Goal: Transaction & Acquisition: Obtain resource

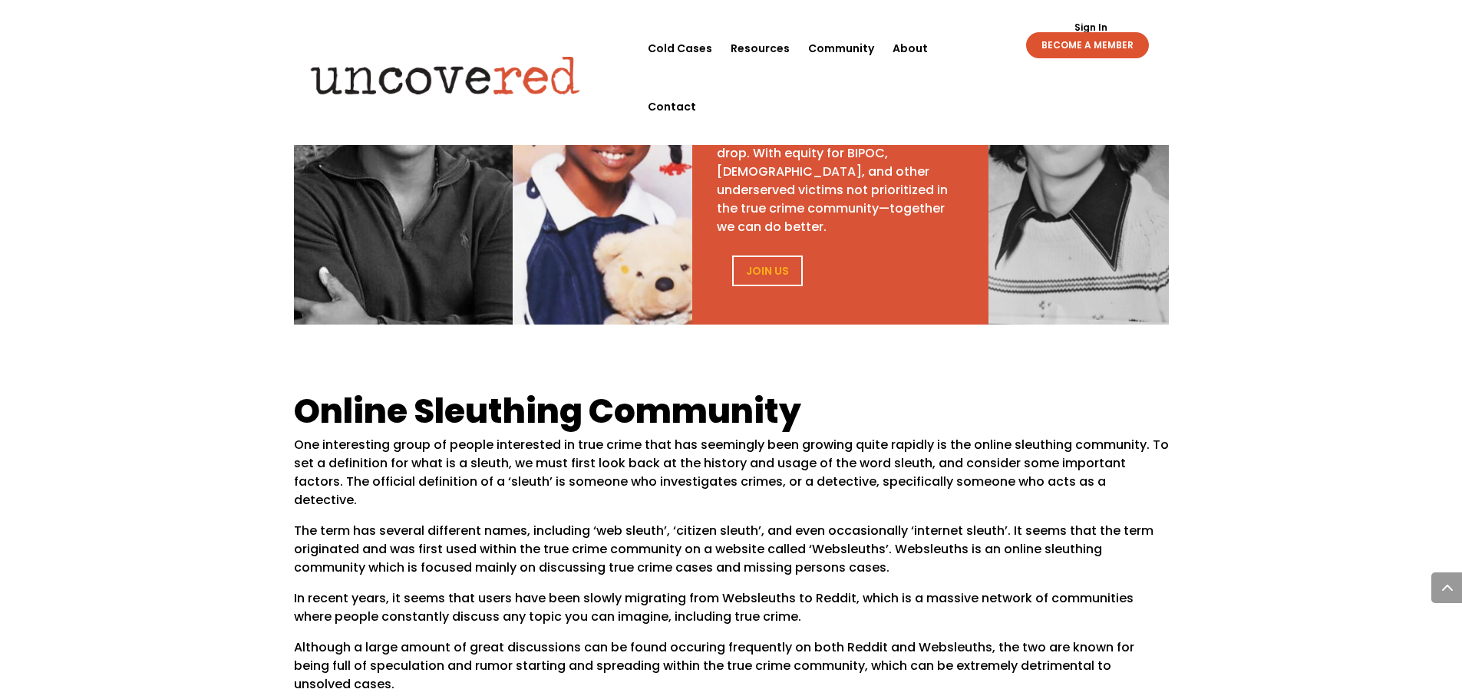
scroll to position [844, 0]
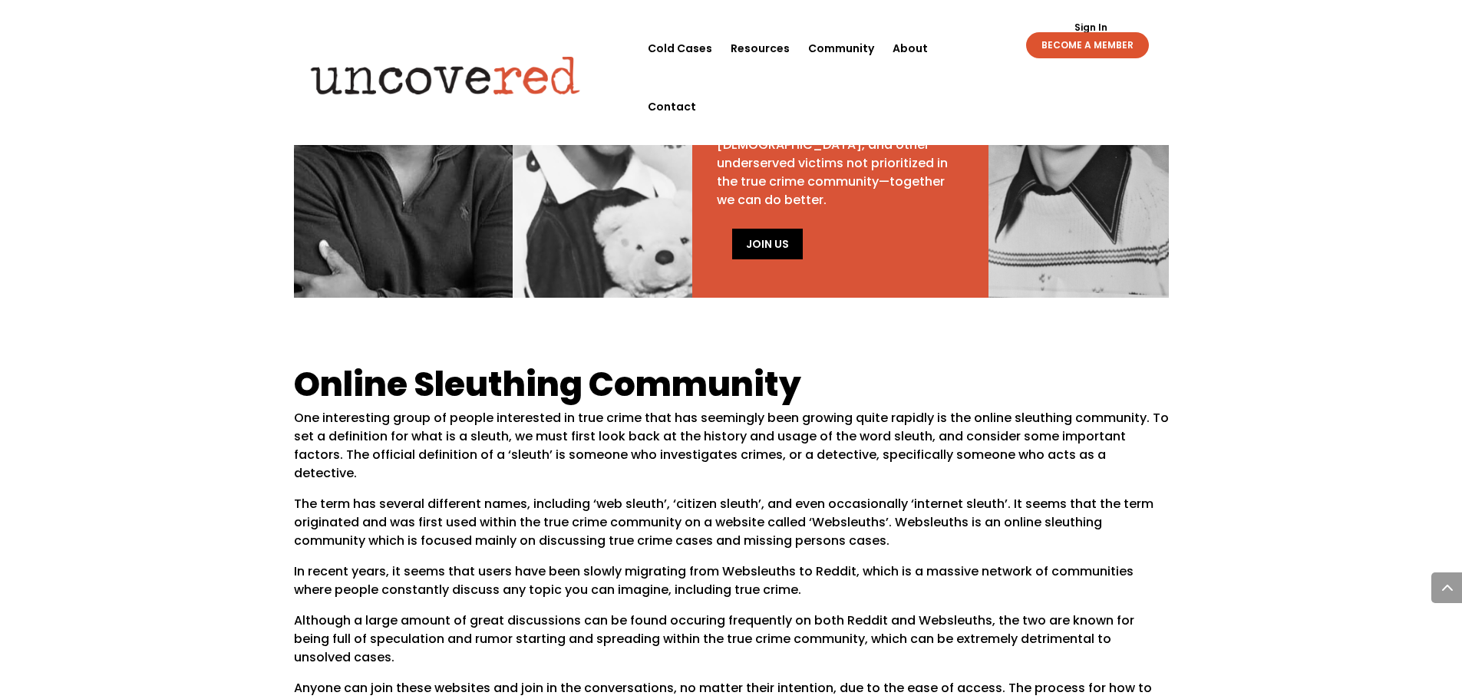
click at [763, 230] on link "Join Us" at bounding box center [767, 244] width 71 height 31
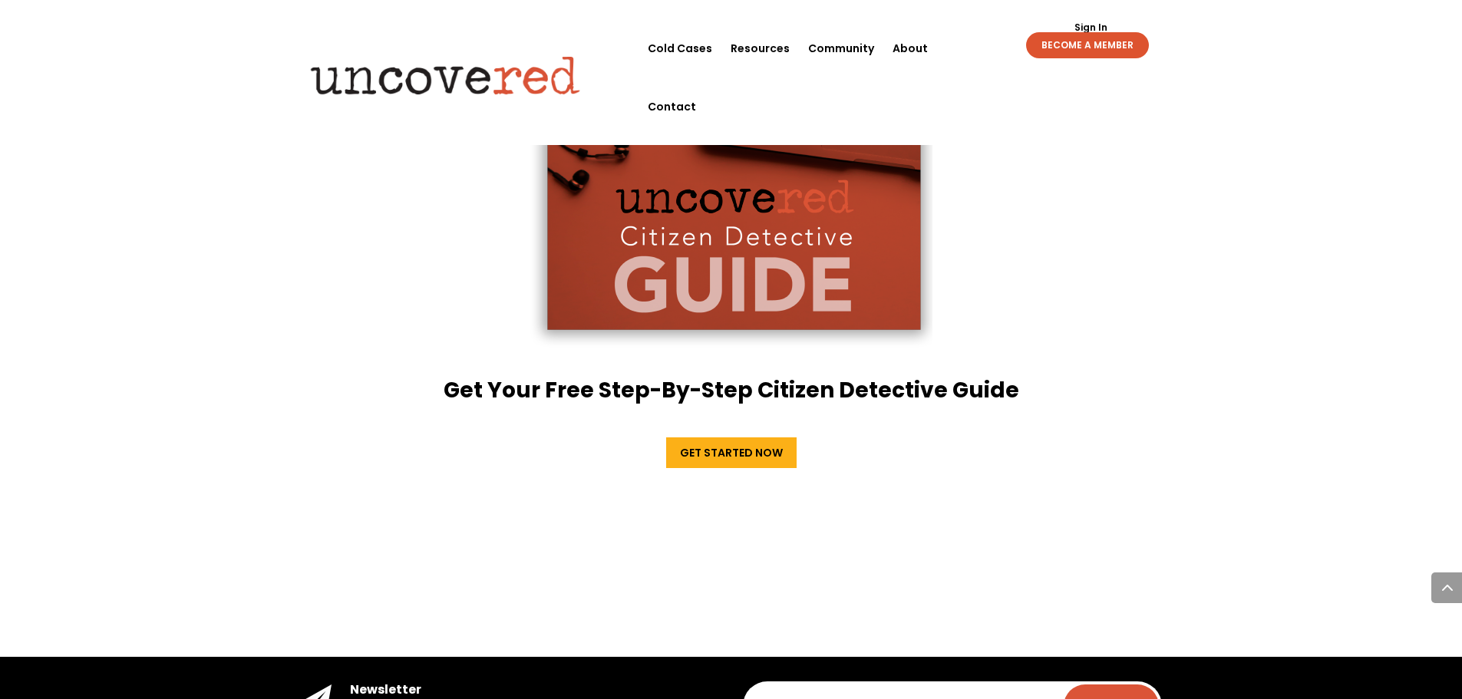
scroll to position [2686, 0]
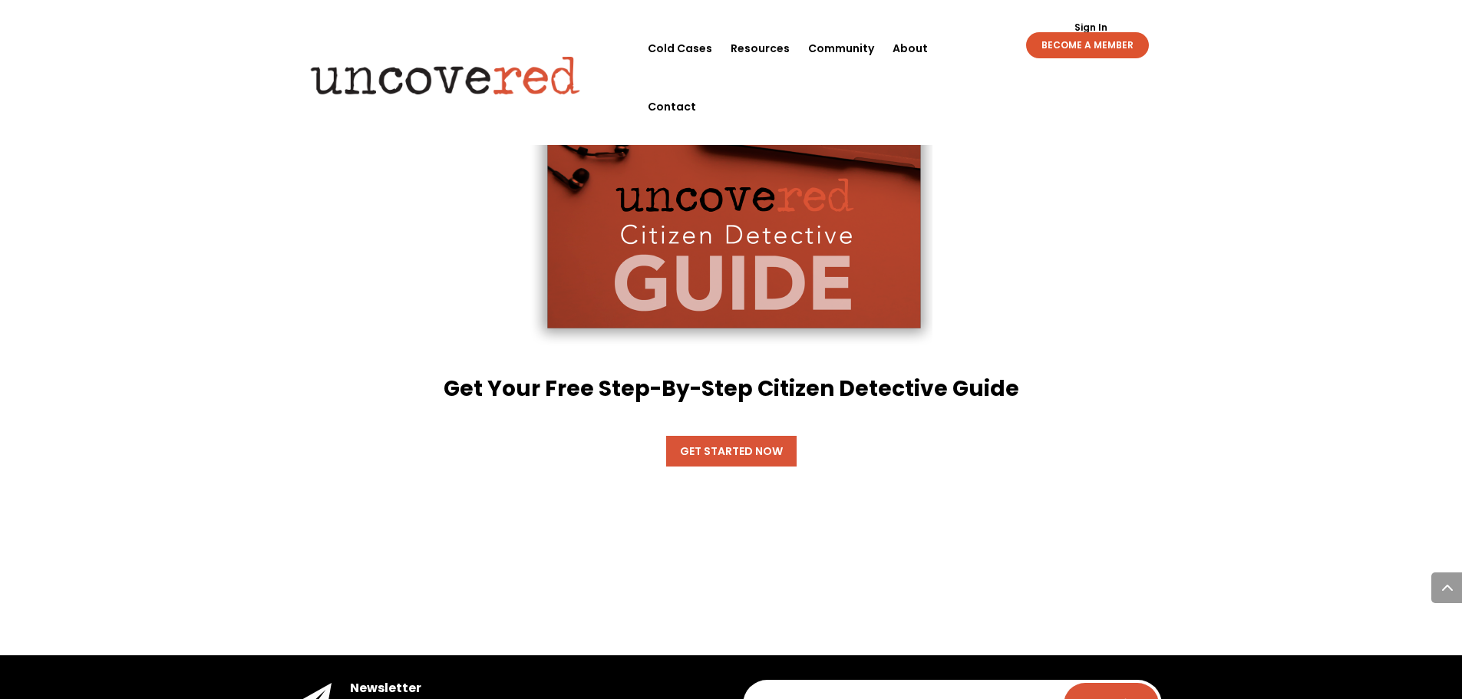
click at [726, 436] on link "Get Started Now" at bounding box center [731, 451] width 130 height 31
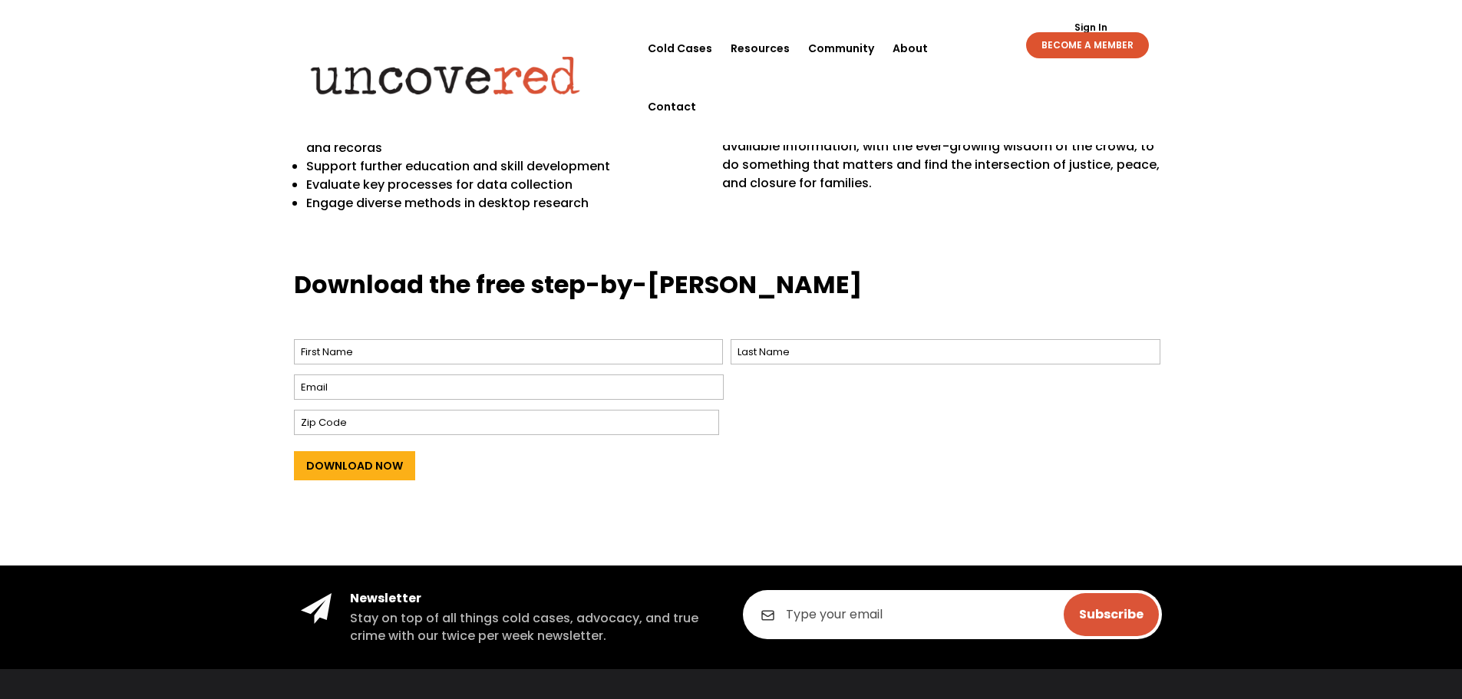
scroll to position [614, 0]
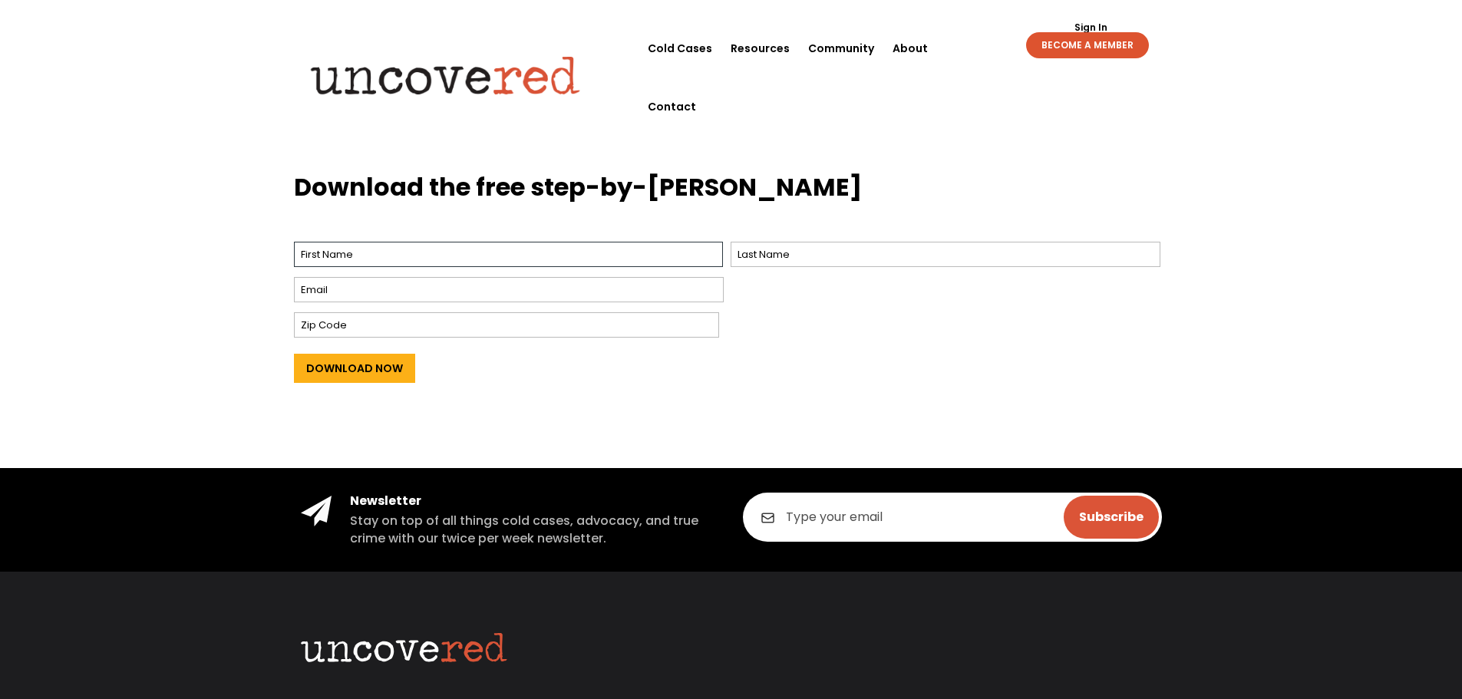
click at [557, 260] on input "First" at bounding box center [509, 254] width 430 height 25
type input "[PERSON_NAME]"
type input "Gallagher"
type input "cgallagher4963@gmail.com"
type input "50469"
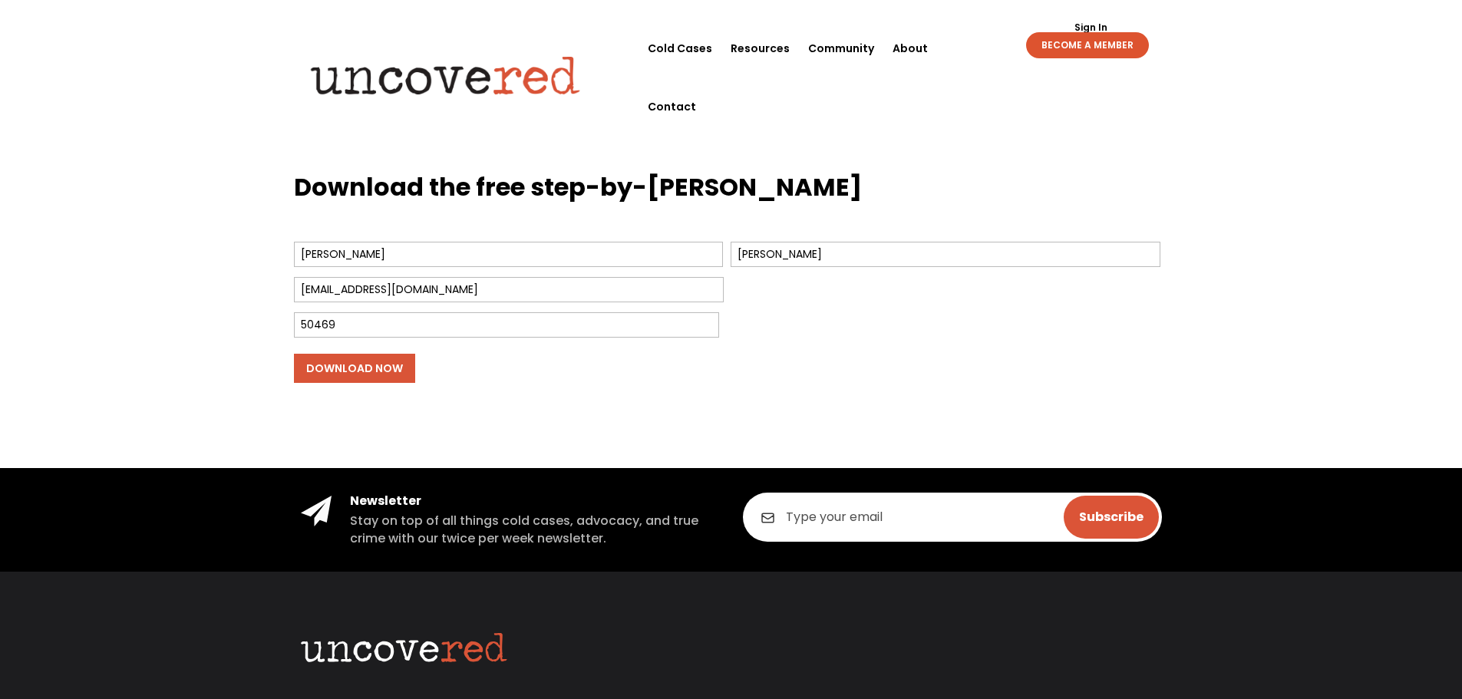
click at [371, 371] on input "Download Now" at bounding box center [354, 368] width 121 height 29
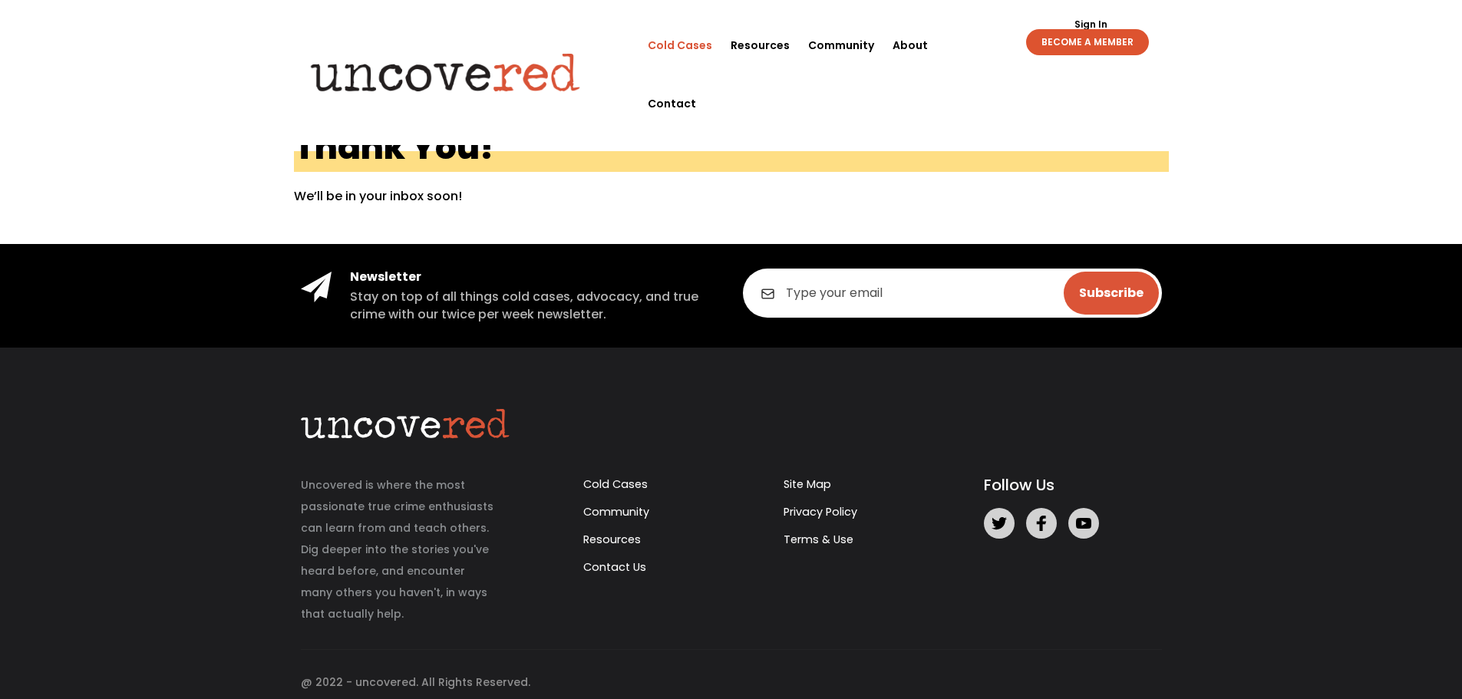
click at [699, 49] on link "Cold Cases" at bounding box center [680, 45] width 64 height 58
